Goal: Task Accomplishment & Management: Use online tool/utility

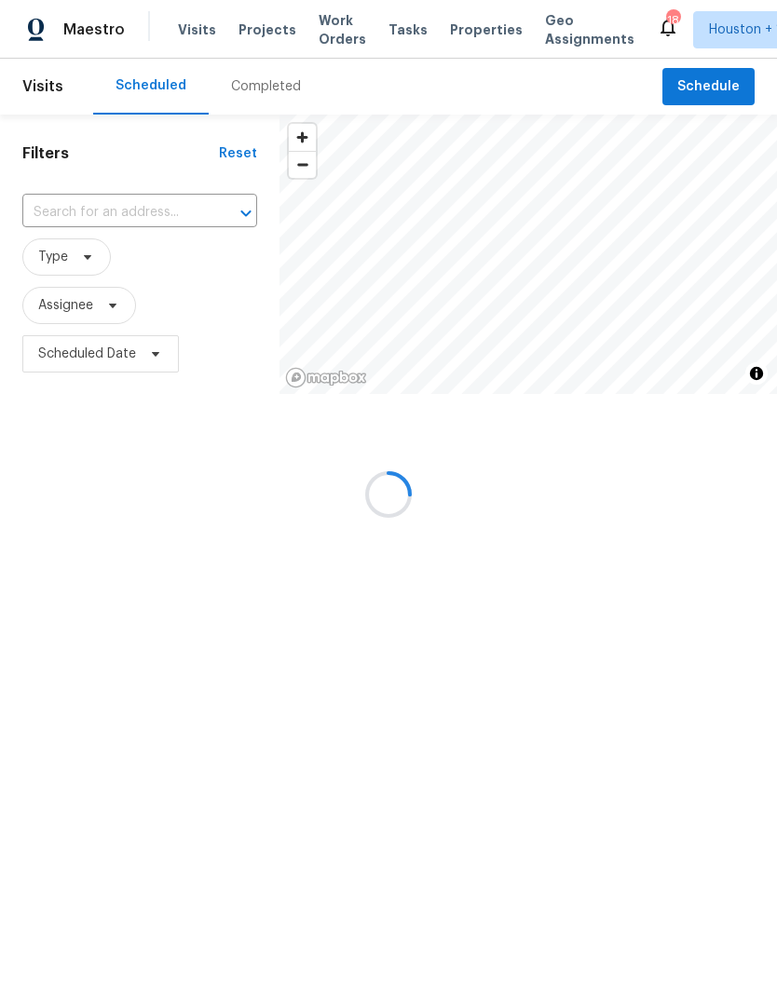
click at [47, 215] on input "text" at bounding box center [113, 212] width 183 height 29
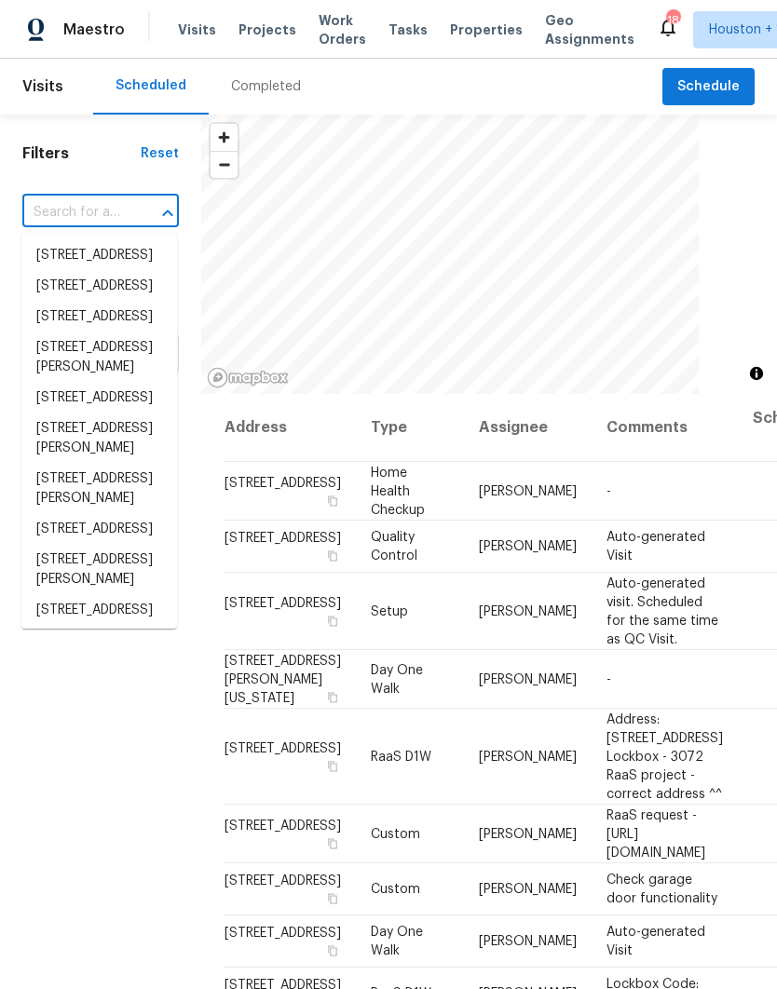
click at [45, 213] on input "text" at bounding box center [74, 212] width 104 height 29
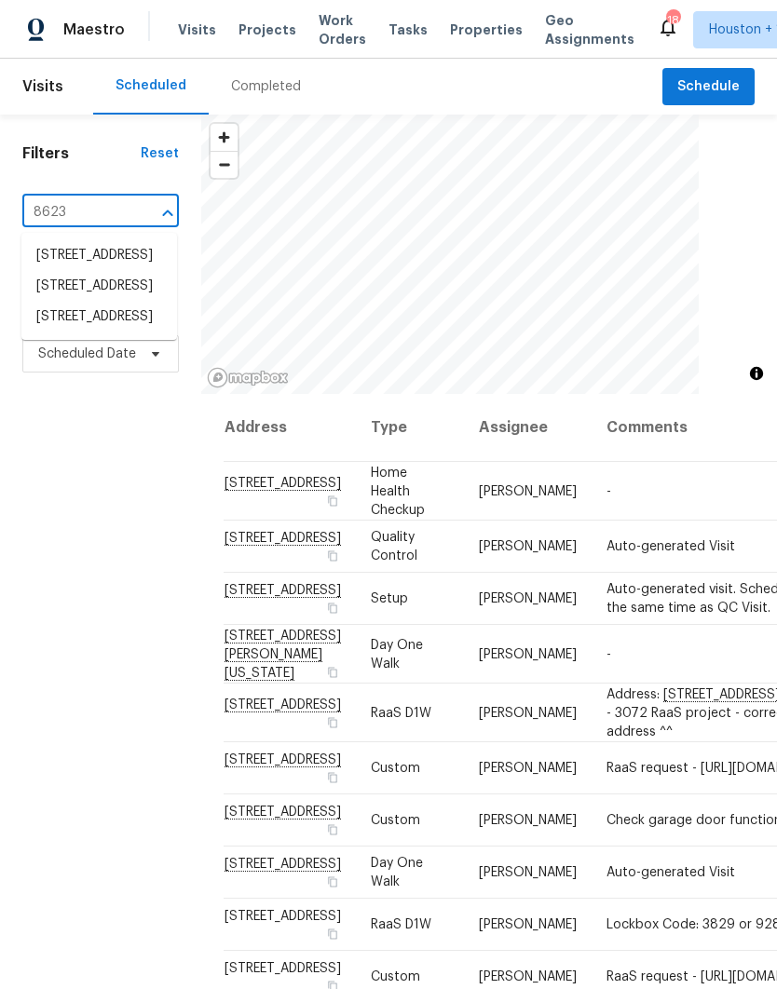
type input "8623 s"
click at [61, 303] on li "[STREET_ADDRESS]" at bounding box center [99, 287] width 156 height 32
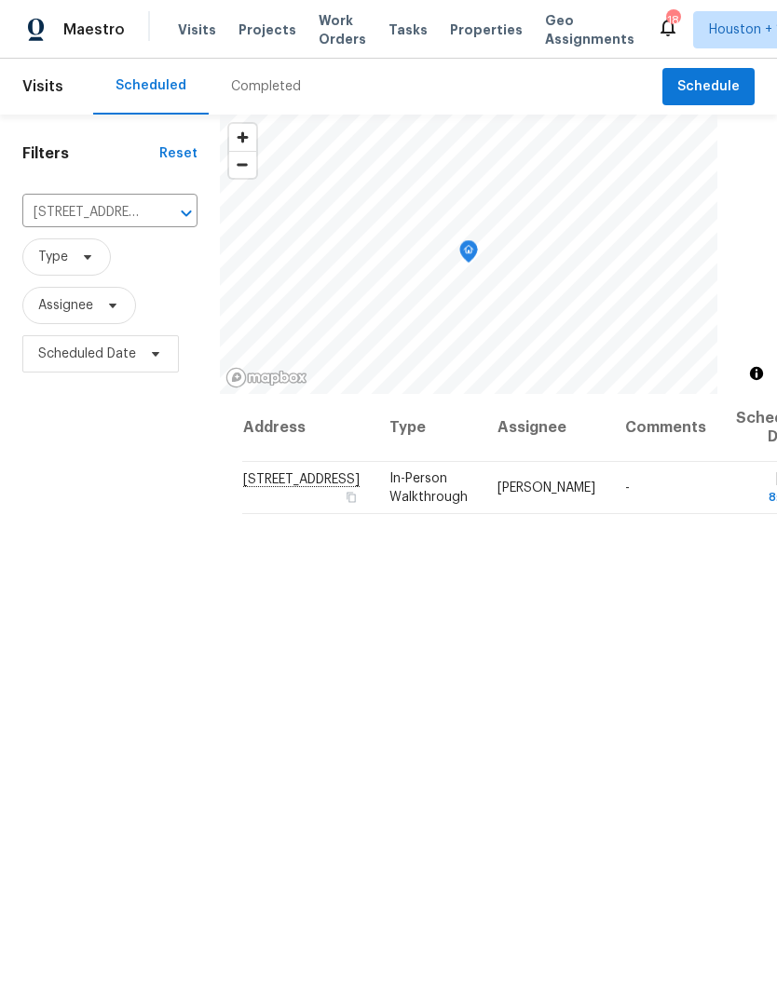
click at [156, 216] on icon "Clear" at bounding box center [161, 213] width 11 height 11
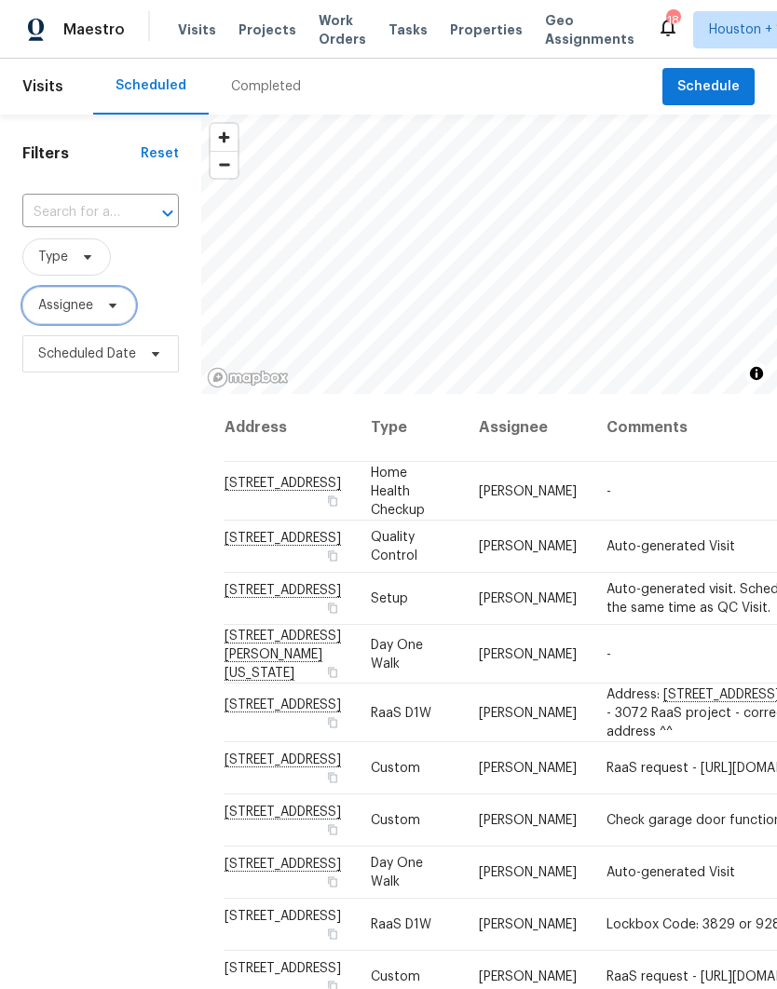
click at [66, 303] on span "Assignee" at bounding box center [65, 305] width 55 height 19
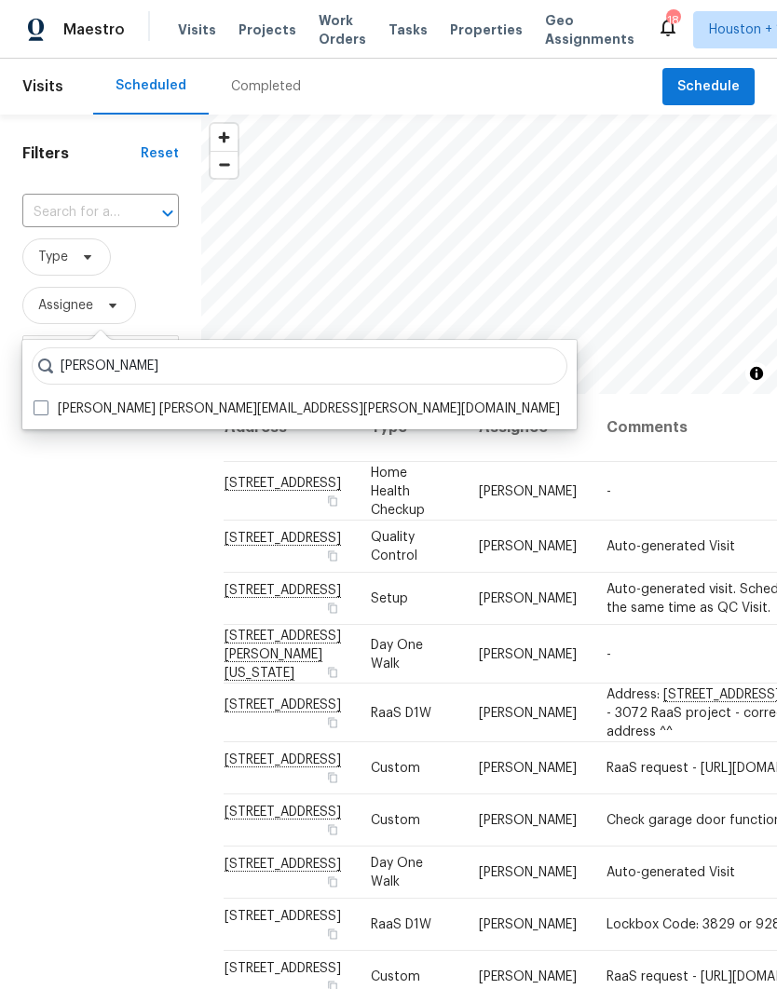
type input "[PERSON_NAME]"
click at [35, 416] on label "[PERSON_NAME] [PERSON_NAME][EMAIL_ADDRESS][PERSON_NAME][DOMAIN_NAME]" at bounding box center [297, 409] width 526 height 19
click at [35, 412] on input "[PERSON_NAME] [PERSON_NAME][EMAIL_ADDRESS][PERSON_NAME][DOMAIN_NAME]" at bounding box center [40, 406] width 12 height 12
checkbox input "true"
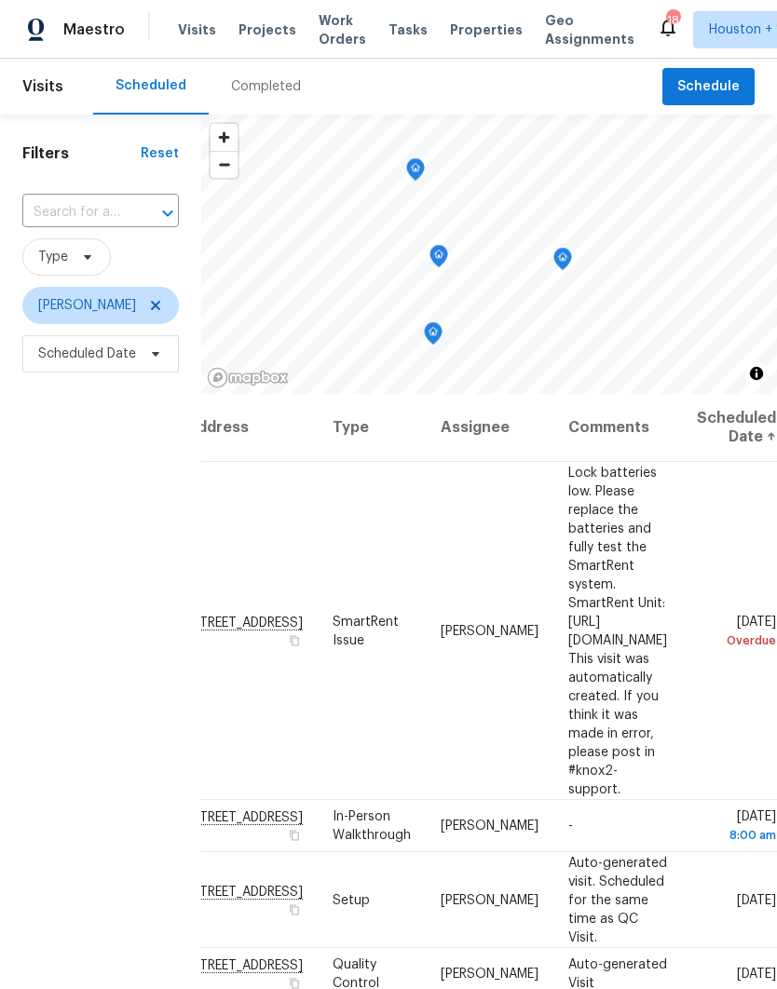
scroll to position [0, 150]
click at [148, 302] on icon at bounding box center [155, 305] width 15 height 15
